Goal: Transaction & Acquisition: Purchase product/service

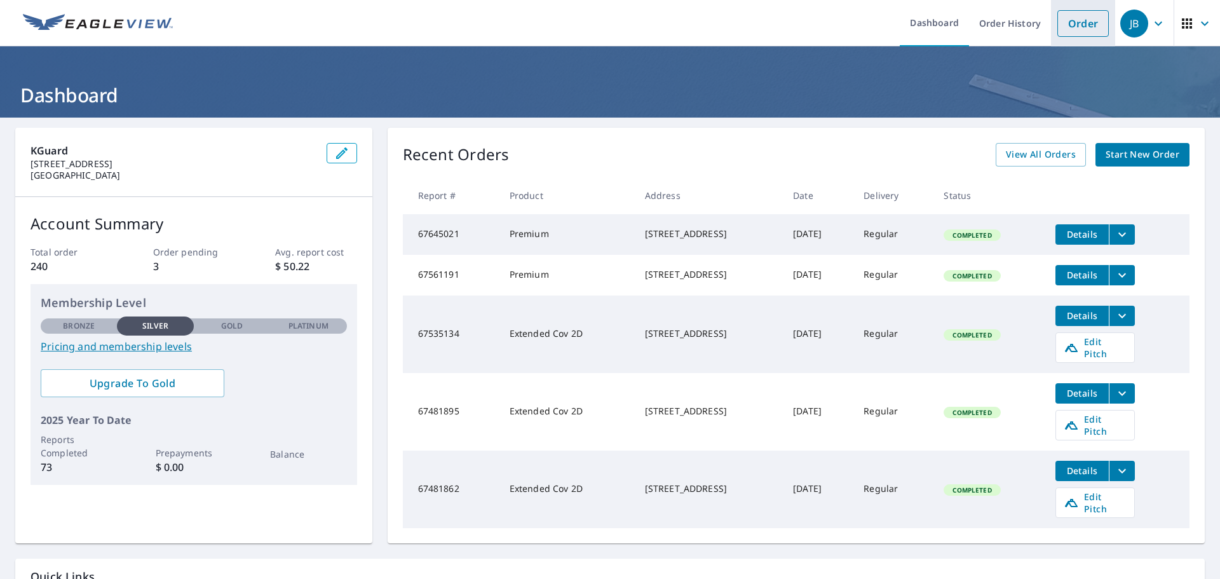
click at [1080, 22] on link "Order" at bounding box center [1082, 23] width 51 height 27
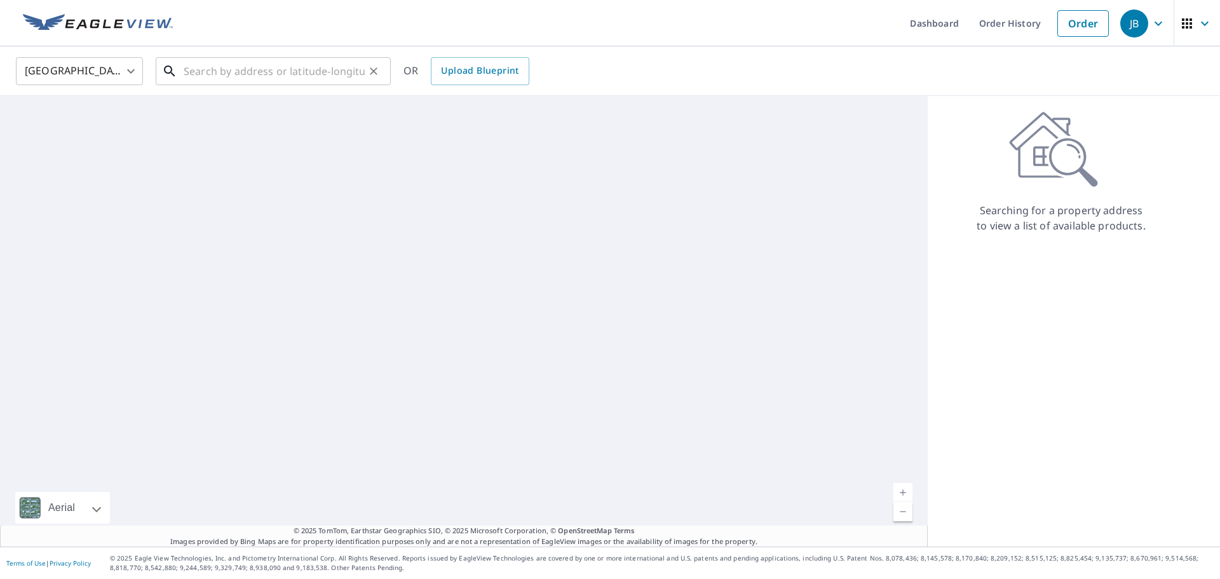
click at [349, 69] on input "text" at bounding box center [274, 71] width 181 height 36
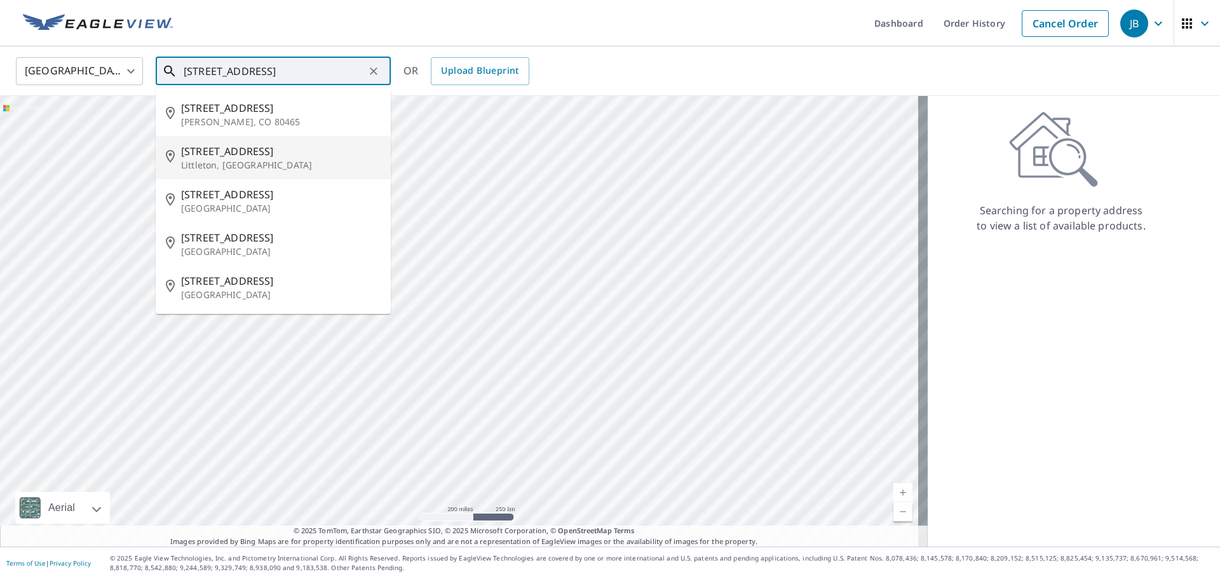
click at [273, 163] on p "Littleton, [GEOGRAPHIC_DATA]" at bounding box center [280, 165] width 199 height 13
type input "[STREET_ADDRESS]"
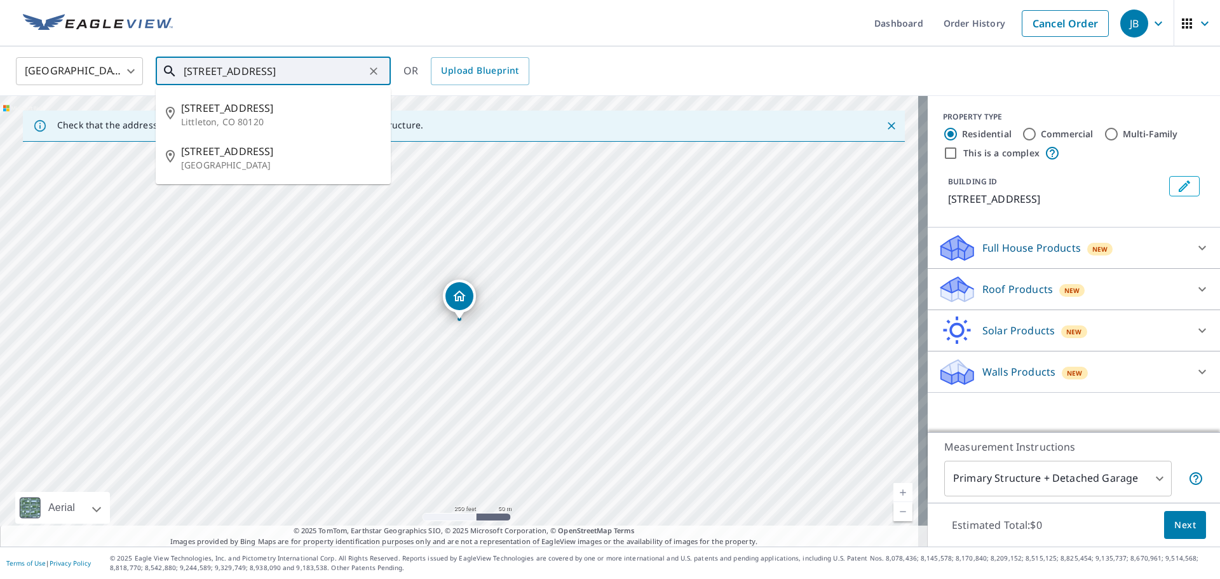
click at [313, 71] on input "[STREET_ADDRESS]" at bounding box center [274, 71] width 181 height 36
click at [328, 79] on input "[STREET_ADDRESS]" at bounding box center [274, 71] width 181 height 36
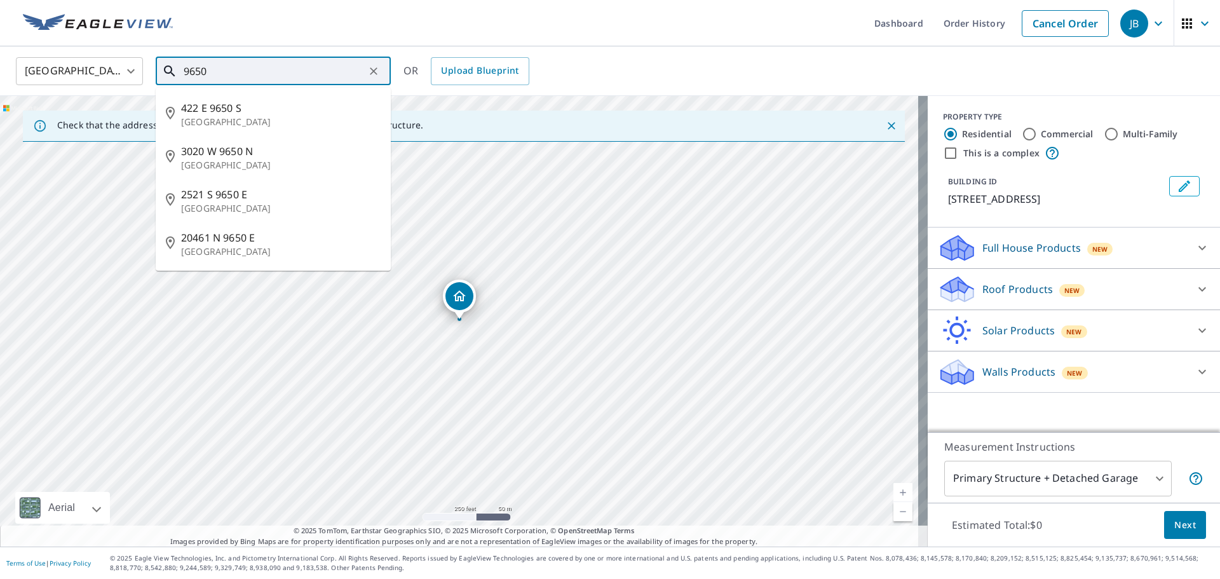
click at [247, 70] on input "9650" at bounding box center [274, 71] width 181 height 36
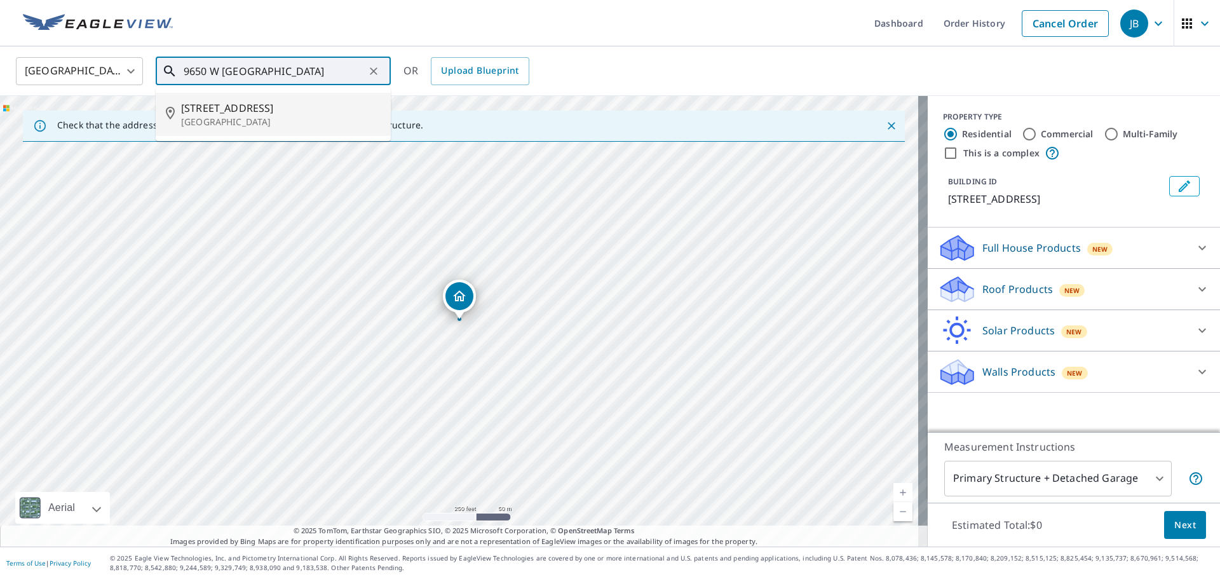
click at [298, 116] on p "[GEOGRAPHIC_DATA]" at bounding box center [280, 122] width 199 height 13
type input "[STREET_ADDRESS]"
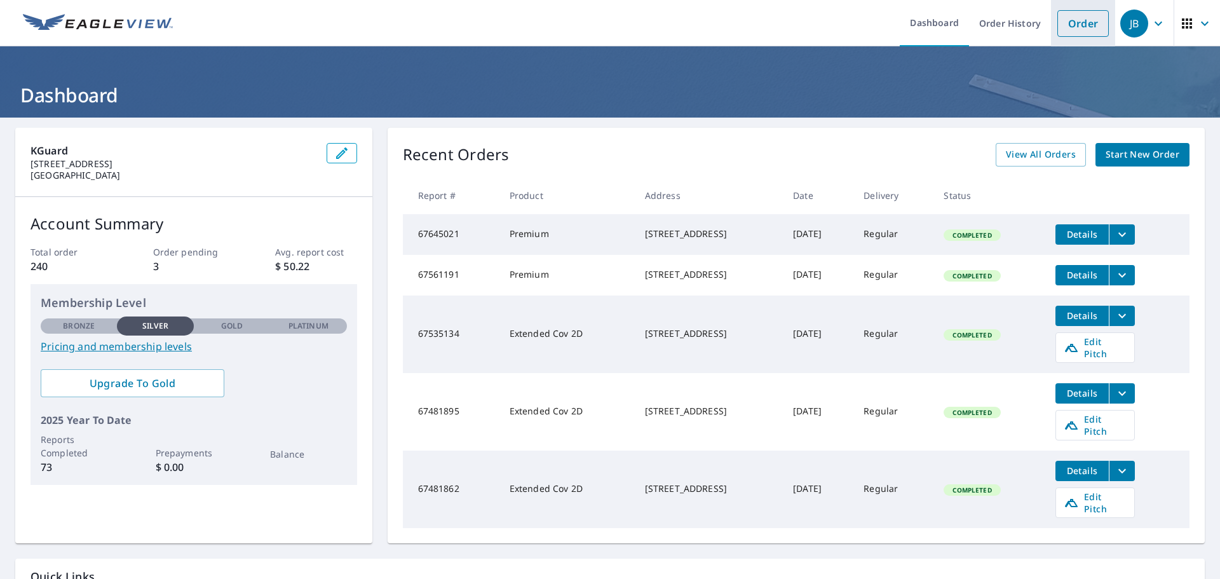
click at [1074, 28] on link "Order" at bounding box center [1082, 23] width 51 height 27
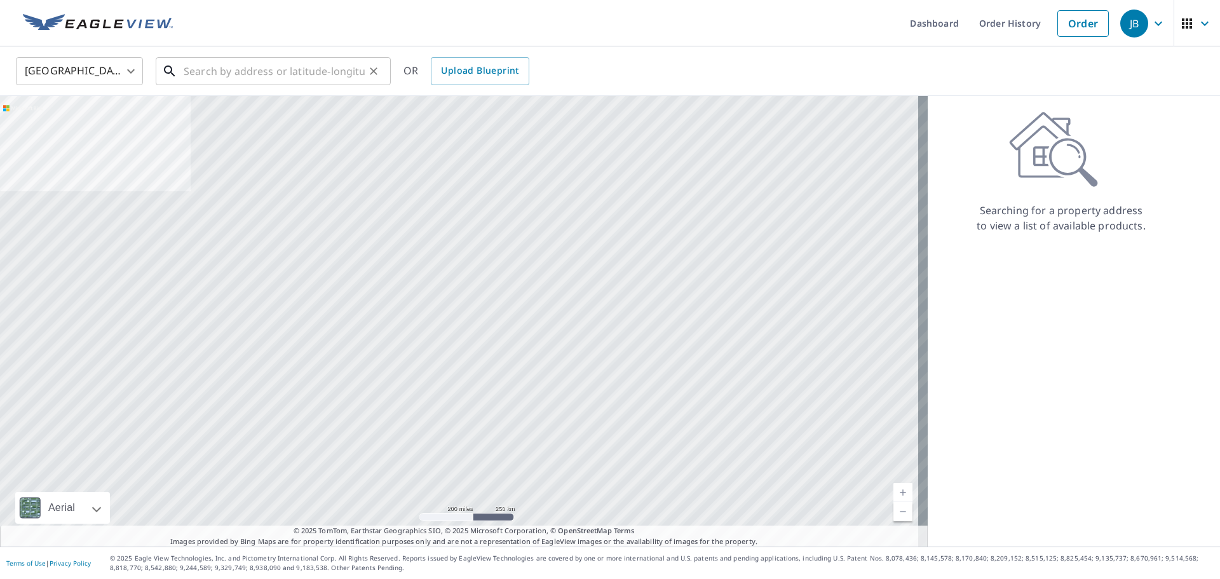
click at [281, 70] on input "text" at bounding box center [274, 71] width 181 height 36
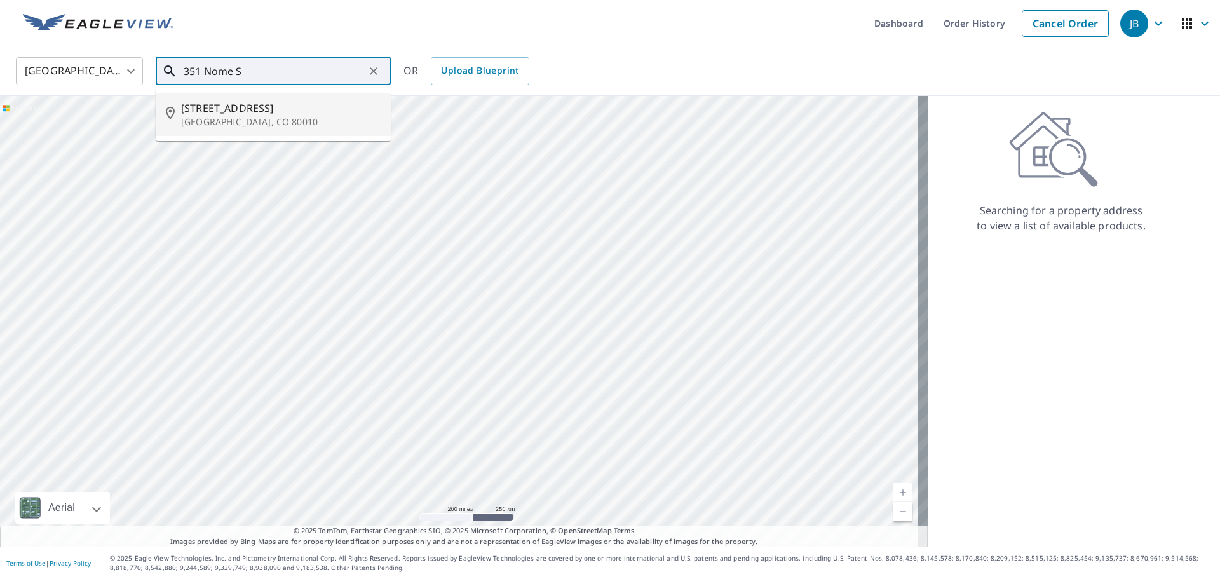
click at [279, 106] on span "351 Nome St" at bounding box center [280, 107] width 199 height 15
type input "351 Nome St Aurora, CO 80010"
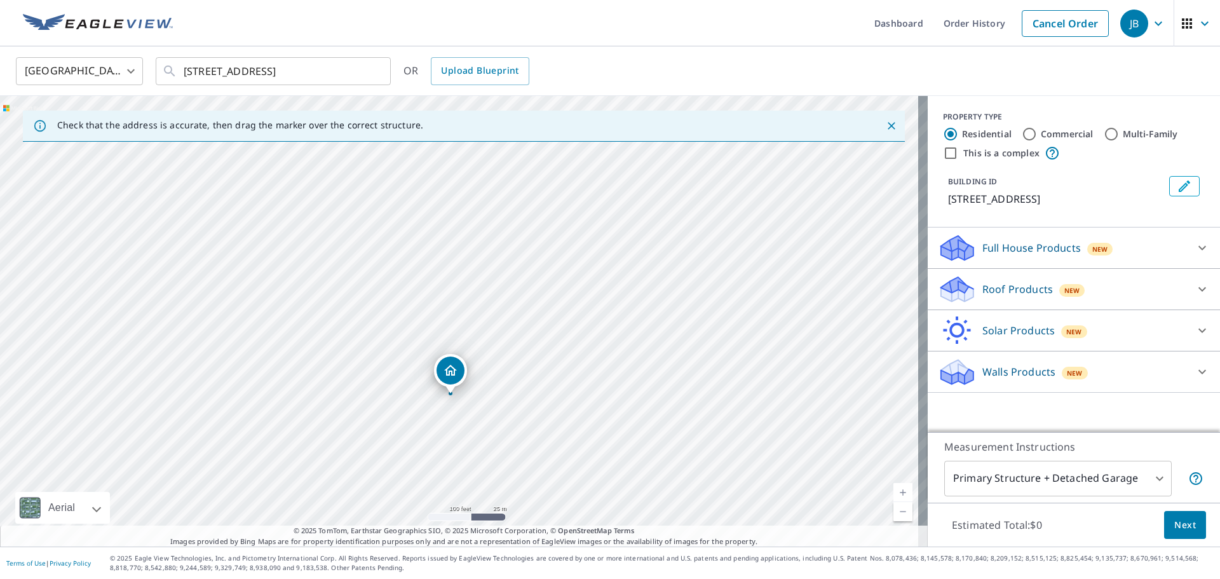
drag, startPoint x: 523, startPoint y: 194, endPoint x: 499, endPoint y: 341, distance: 148.8
click at [499, 341] on div "351 Nome St Aurora, CO 80010" at bounding box center [464, 321] width 928 height 450
drag, startPoint x: 477, startPoint y: 452, endPoint x: 610, endPoint y: 356, distance: 163.8
click at [610, 356] on div "351 Nome St Aurora, CO 80010" at bounding box center [464, 321] width 928 height 450
click at [1007, 284] on p "Roof Products" at bounding box center [1017, 288] width 71 height 15
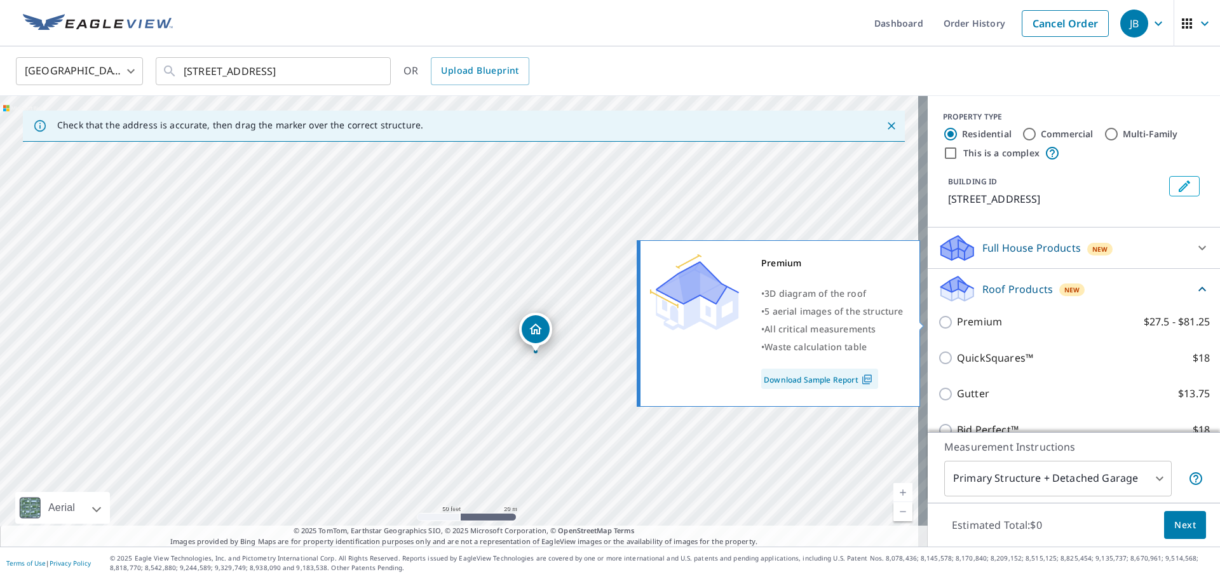
click at [980, 327] on p "Premium" at bounding box center [979, 322] width 45 height 16
click at [957, 327] on input "Premium $27.5 - $81.25" at bounding box center [947, 321] width 19 height 15
checkbox input "true"
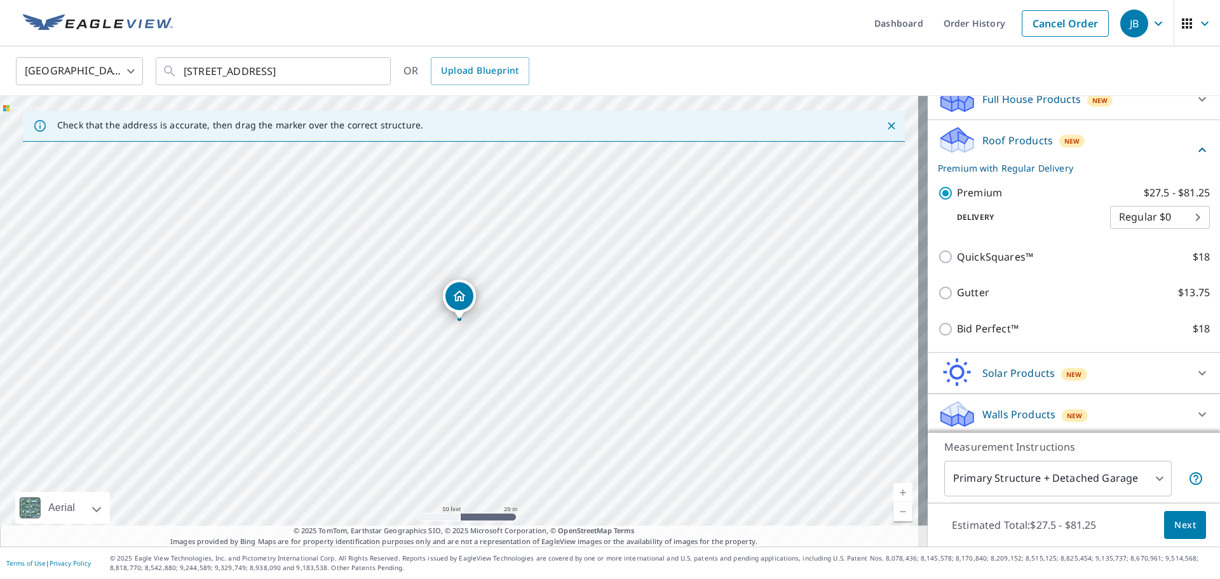
scroll to position [152, 0]
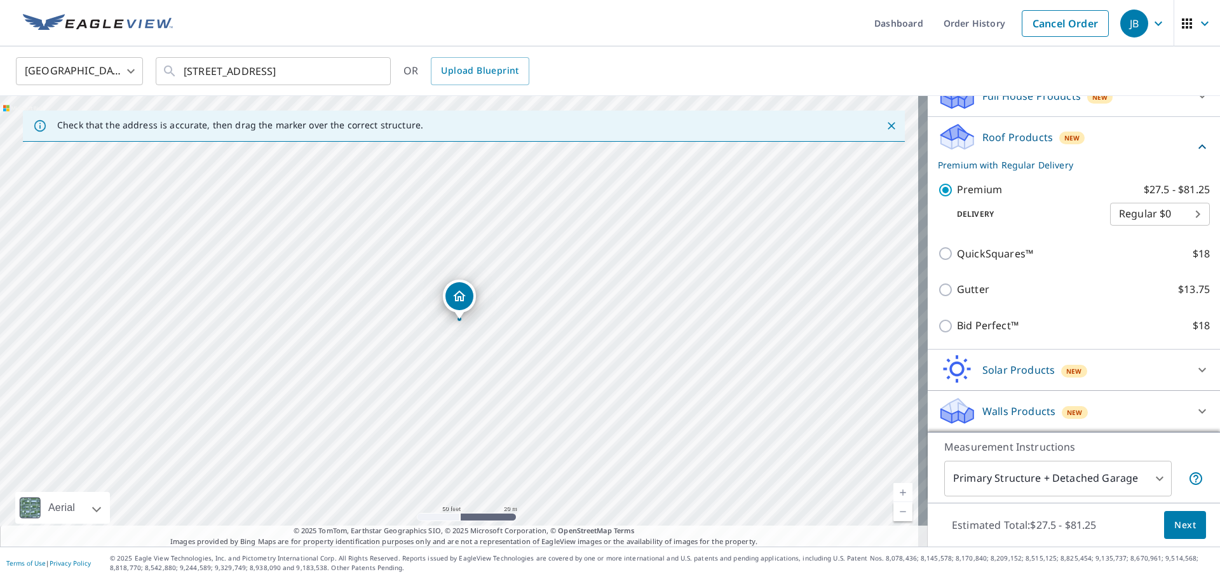
click at [1177, 521] on span "Next" at bounding box center [1185, 525] width 22 height 16
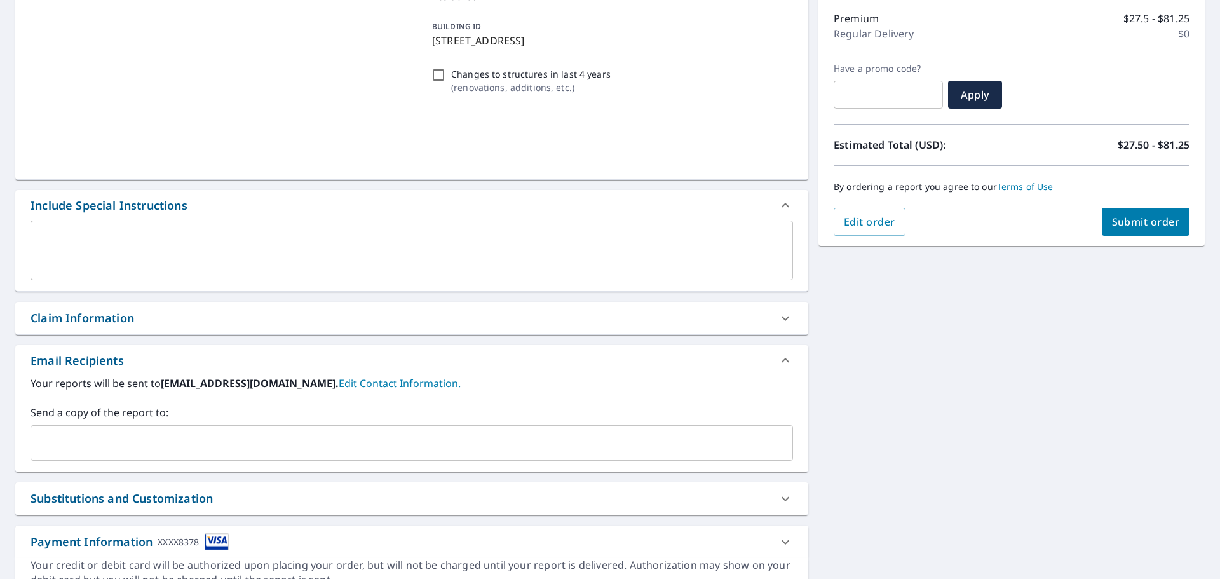
scroll to position [191, 0]
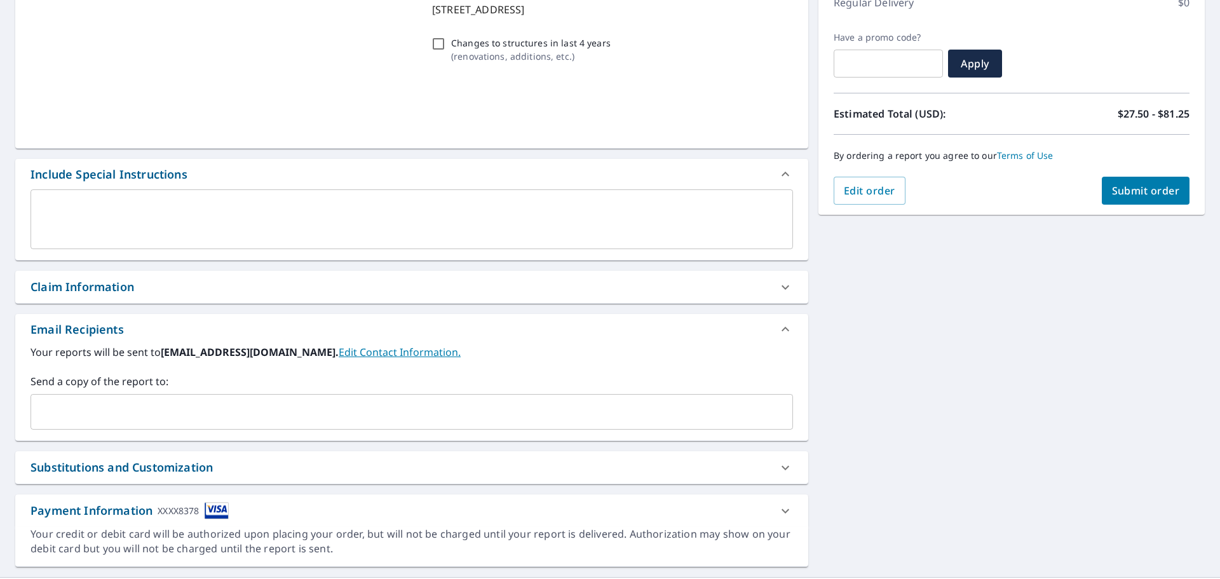
click at [258, 417] on input "text" at bounding box center [402, 412] width 732 height 24
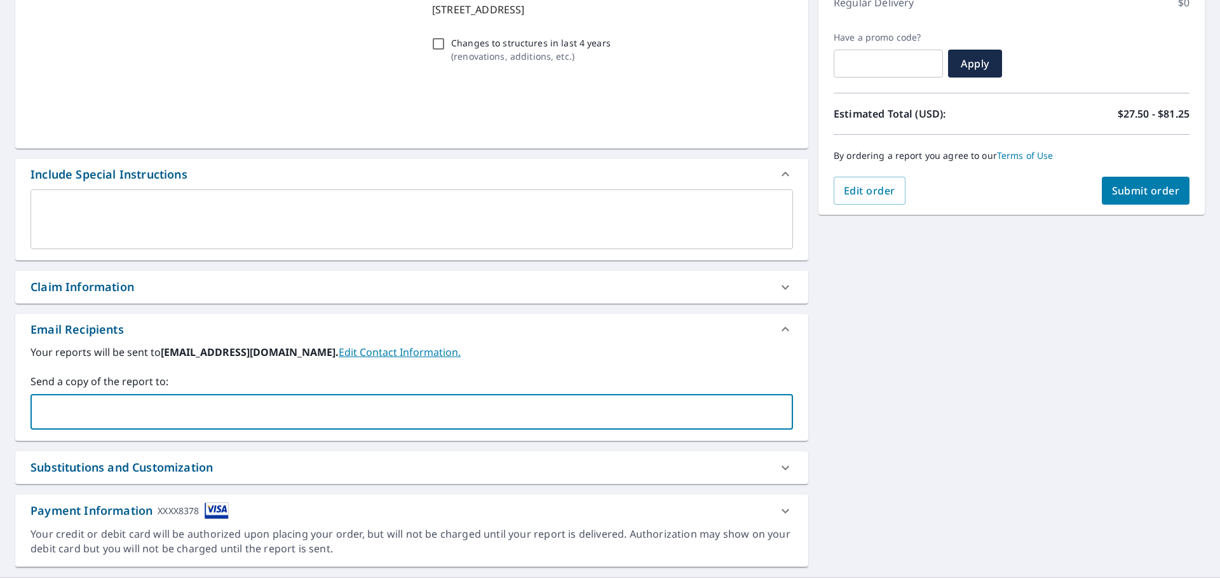
type input "info@kguardrestoration.com"
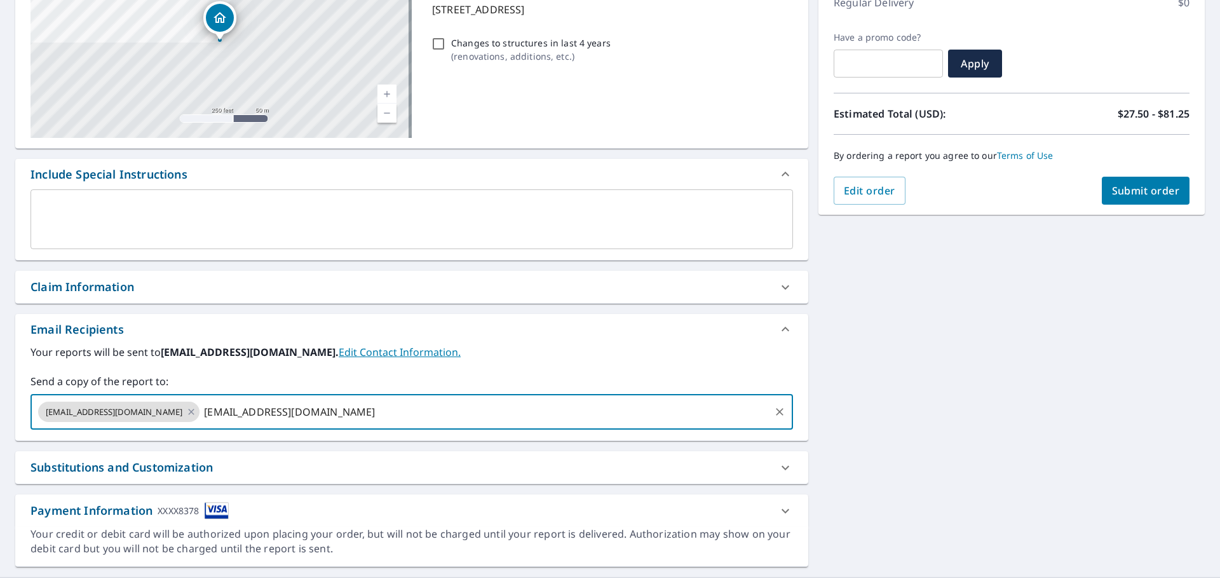
type input "jennisonperry@gmail.com"
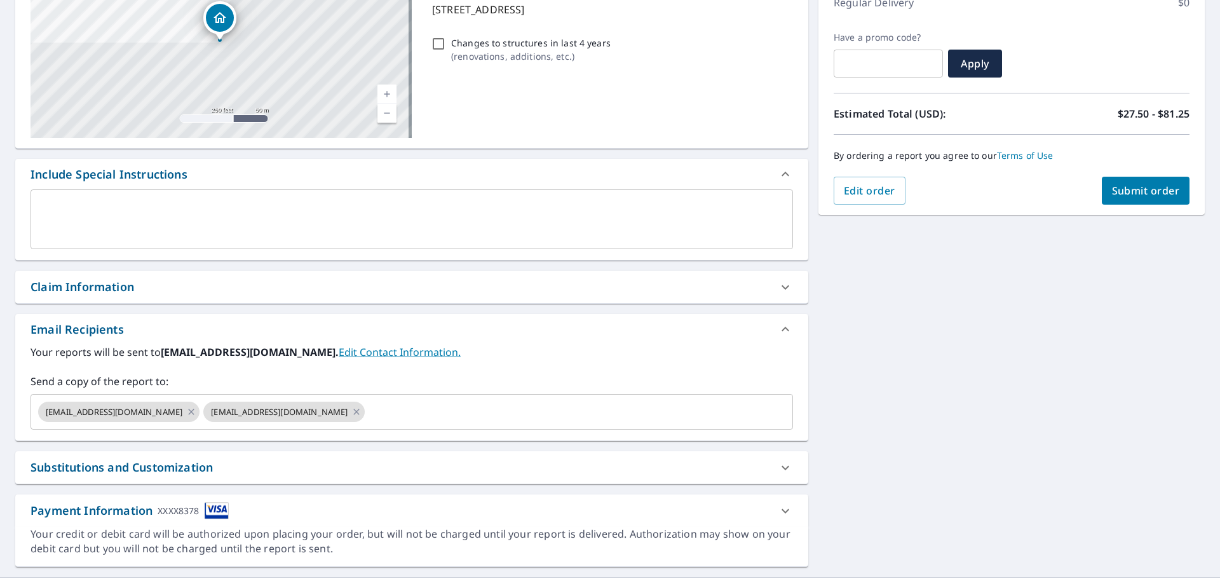
click at [839, 423] on div "351 Nome St Aurora, CO 80010 Aerial Road A standard road map Aerial A detailed …" at bounding box center [610, 252] width 1220 height 650
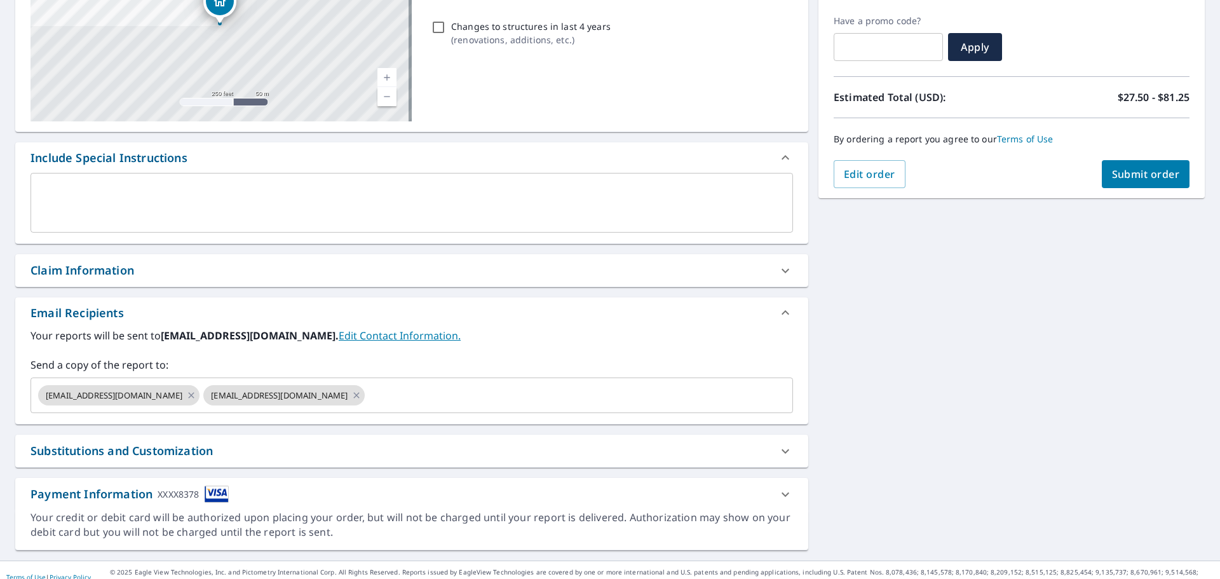
scroll to position [221, 0]
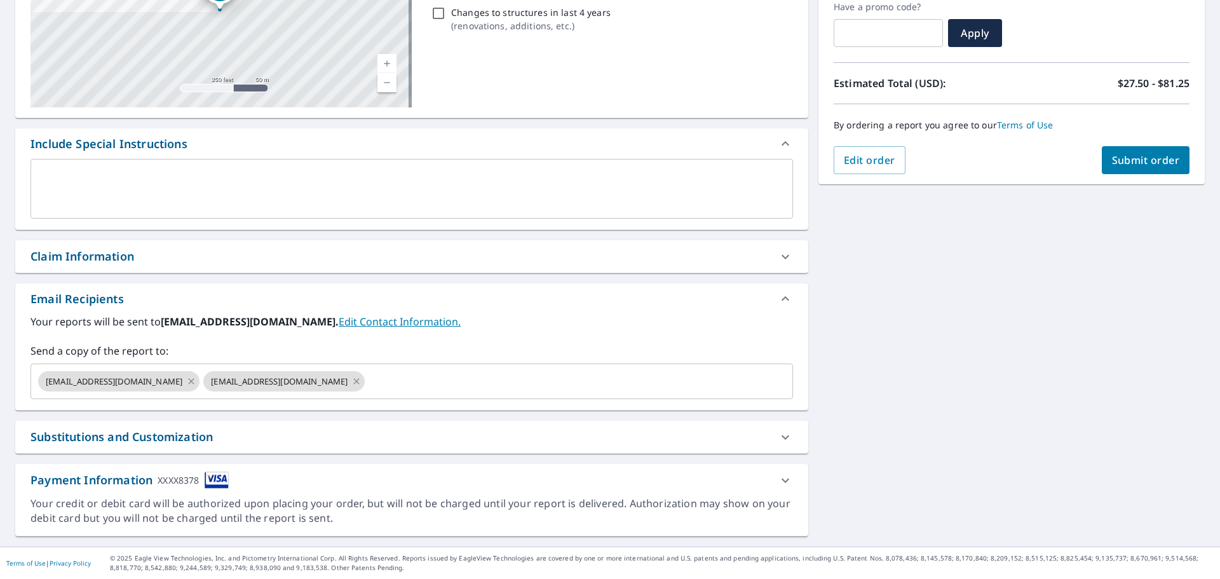
click at [1142, 159] on span "Submit order" at bounding box center [1146, 160] width 68 height 14
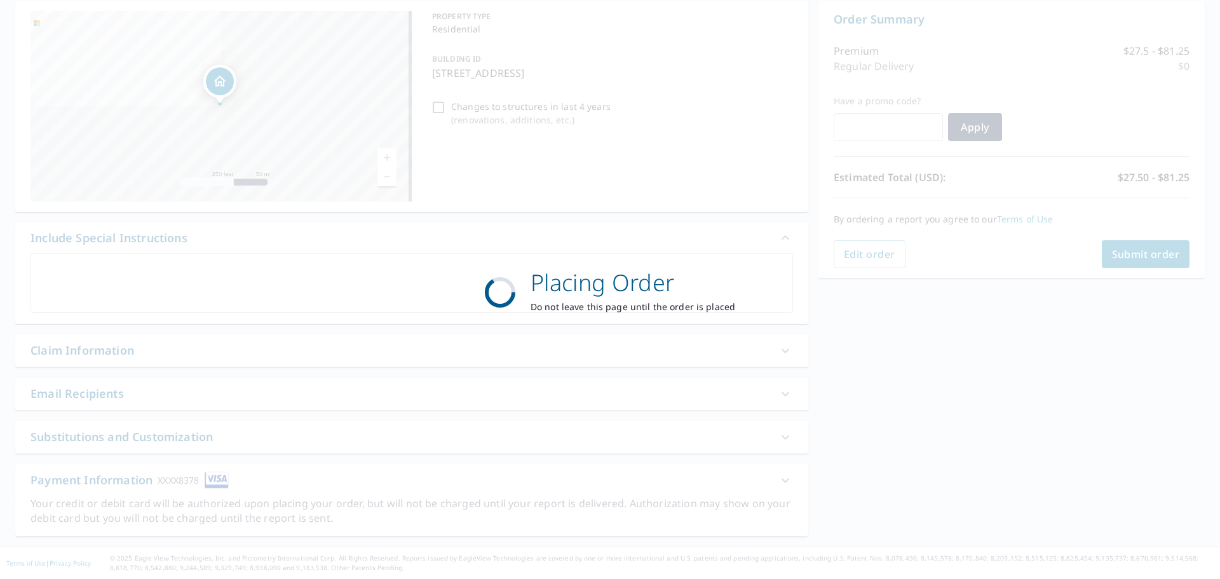
scroll to position [127, 0]
